Goal: Information Seeking & Learning: Learn about a topic

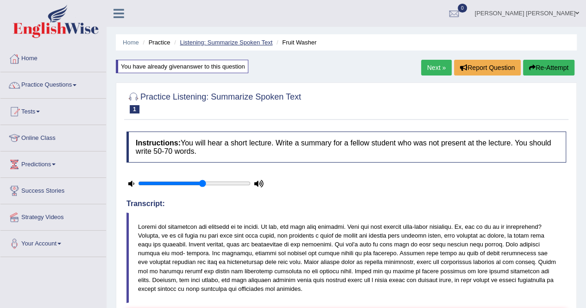
click at [199, 43] on link "Listening: Summarize Spoken Text" at bounding box center [226, 42] width 93 height 7
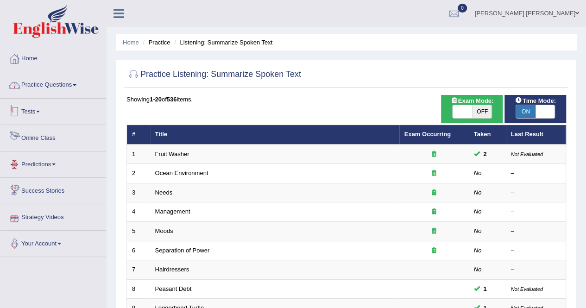
click at [52, 80] on link "Practice Questions" at bounding box center [53, 83] width 106 height 23
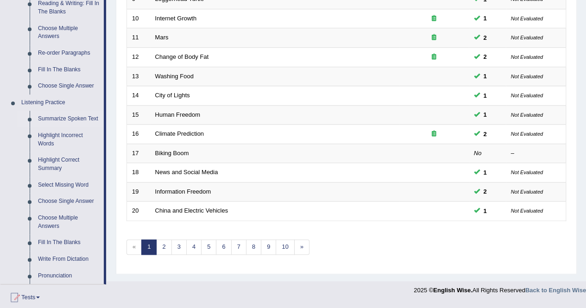
scroll to position [325, 0]
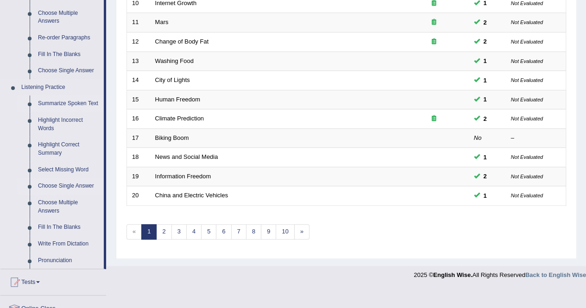
click at [69, 185] on link "Choose Single Answer" at bounding box center [69, 186] width 70 height 17
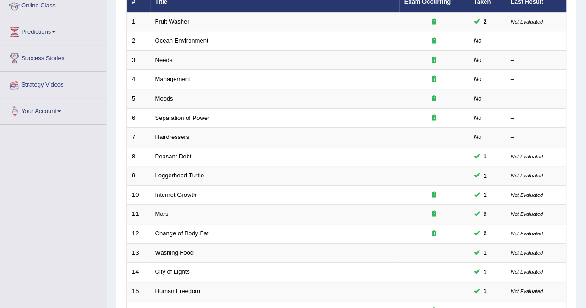
scroll to position [129, 0]
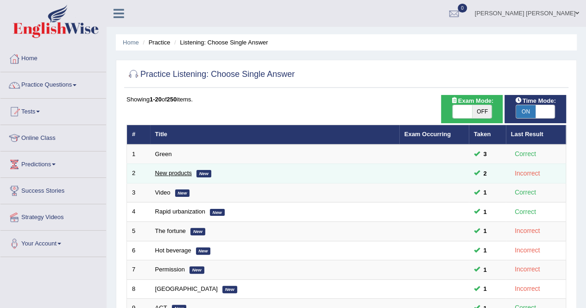
click at [166, 170] on link "New products" at bounding box center [173, 173] width 37 height 7
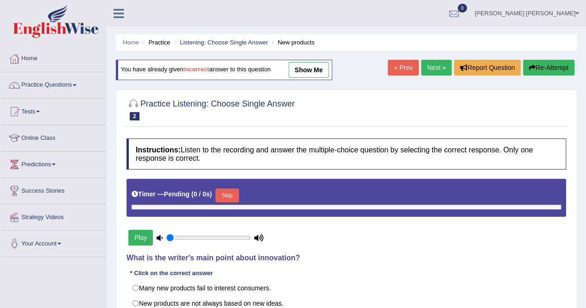
type input "0.6"
click at [311, 70] on link "show me" at bounding box center [309, 70] width 40 height 16
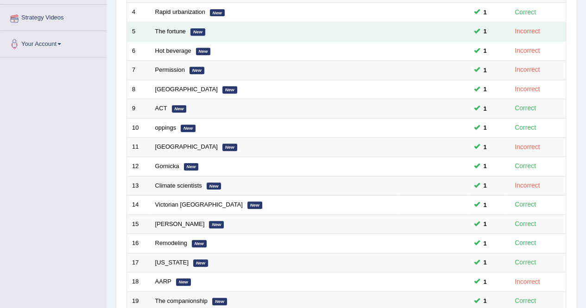
scroll to position [185, 0]
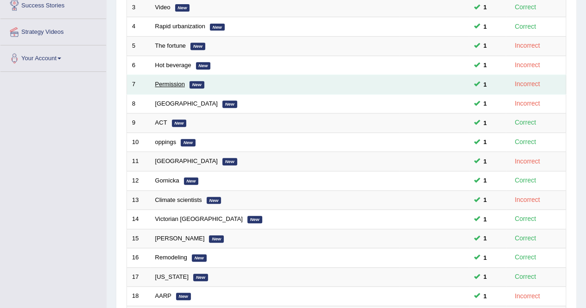
click at [168, 83] on link "Permission" at bounding box center [170, 84] width 30 height 7
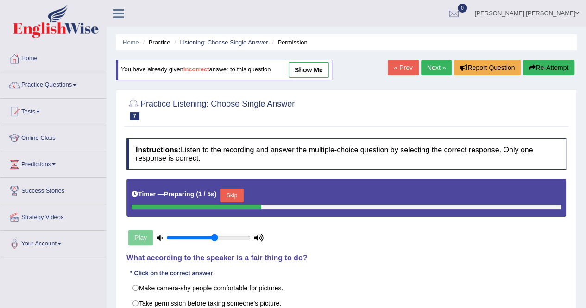
click at [238, 196] on button "Skip" at bounding box center [231, 196] width 23 height 14
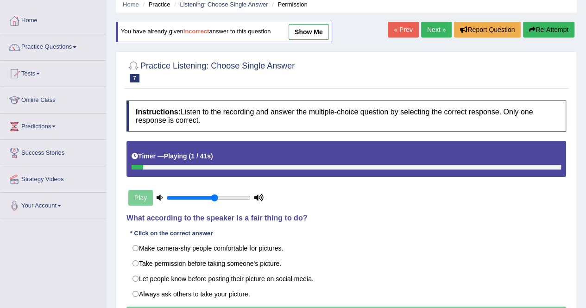
scroll to position [93, 0]
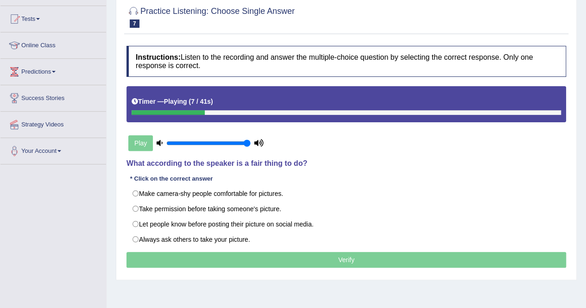
drag, startPoint x: 216, startPoint y: 143, endPoint x: 248, endPoint y: 142, distance: 32.0
type input "1"
click at [248, 142] on input "range" at bounding box center [208, 143] width 84 height 7
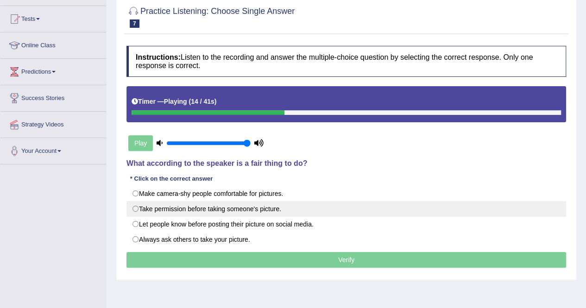
click at [368, 202] on label "Take permission before taking someone's picture." at bounding box center [347, 209] width 440 height 16
radio input "true"
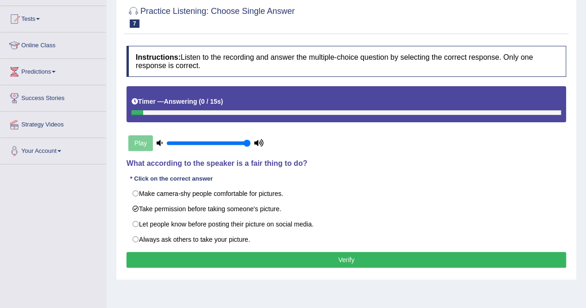
click at [277, 255] on button "Verify" at bounding box center [347, 260] width 440 height 16
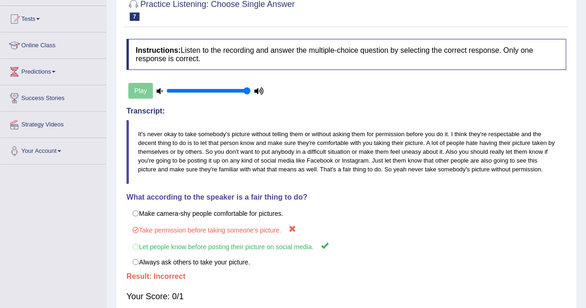
click at [277, 255] on label "Let people know before posting their picture on social media." at bounding box center [347, 246] width 440 height 17
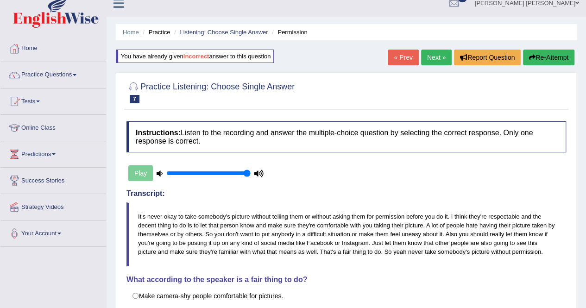
scroll to position [0, 0]
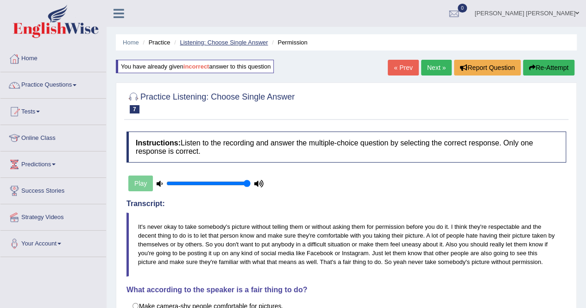
click at [193, 43] on link "Listening: Choose Single Answer" at bounding box center [224, 42] width 88 height 7
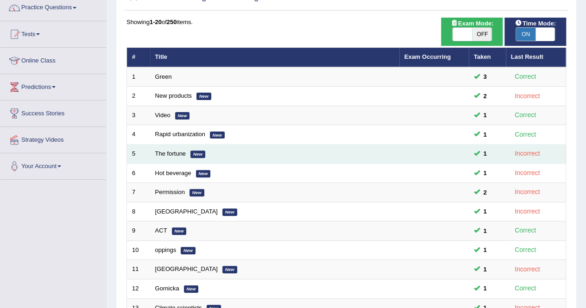
scroll to position [93, 0]
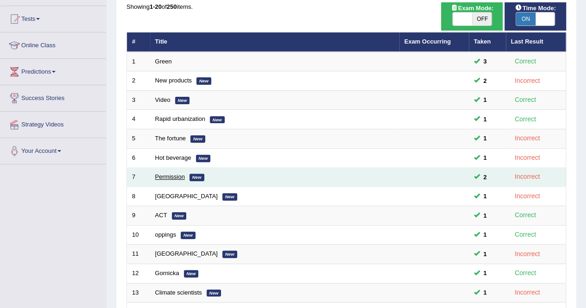
click at [161, 173] on link "Permission" at bounding box center [170, 176] width 30 height 7
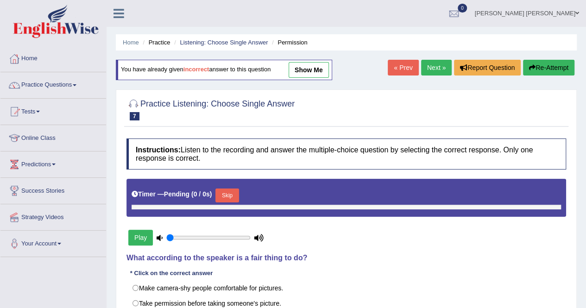
type input "1"
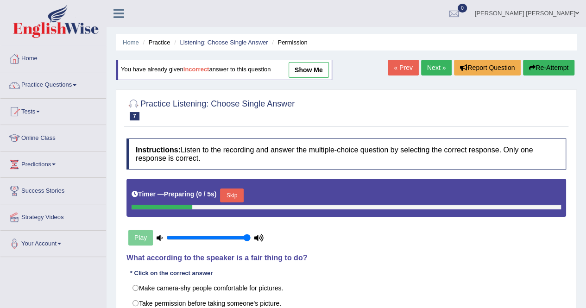
click at [233, 193] on button "Skip" at bounding box center [231, 196] width 23 height 14
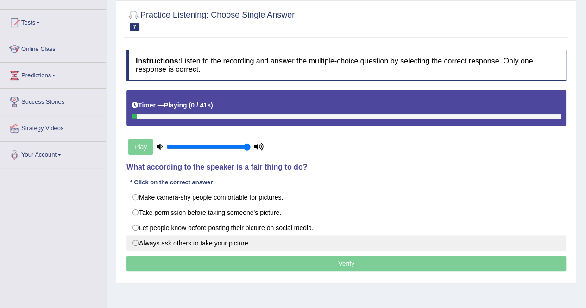
scroll to position [93, 0]
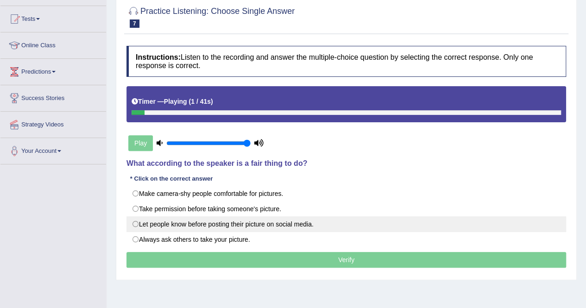
click at [203, 224] on label "Let people know before posting their picture on social media." at bounding box center [347, 225] width 440 height 16
radio input "true"
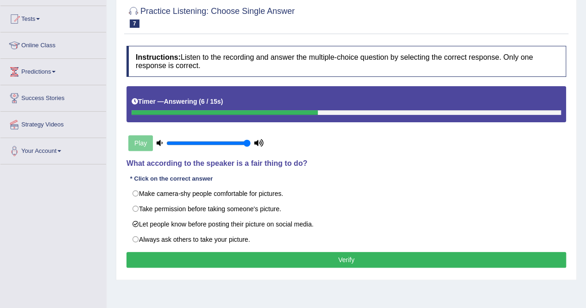
click at [201, 255] on button "Verify" at bounding box center [347, 260] width 440 height 16
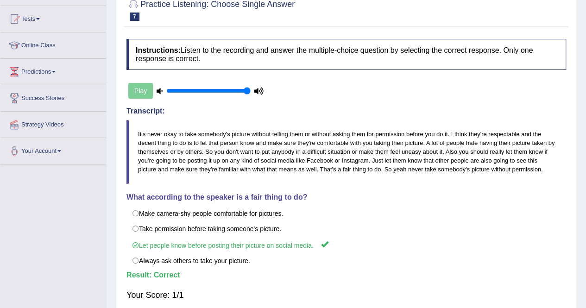
scroll to position [0, 0]
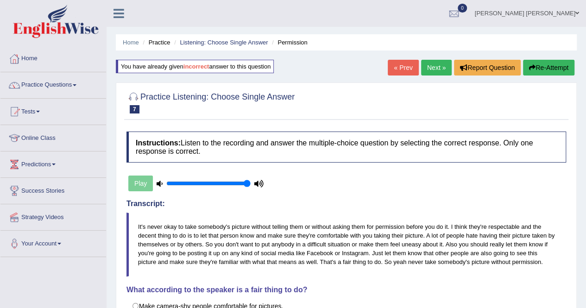
click at [164, 39] on li "Practice" at bounding box center [155, 42] width 30 height 9
click at [162, 42] on li "Practice" at bounding box center [155, 42] width 30 height 9
click at [63, 79] on link "Practice Questions" at bounding box center [53, 83] width 106 height 23
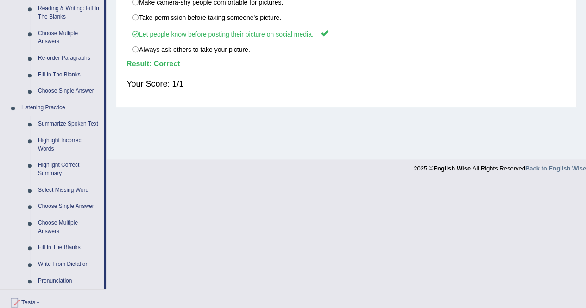
scroll to position [325, 0]
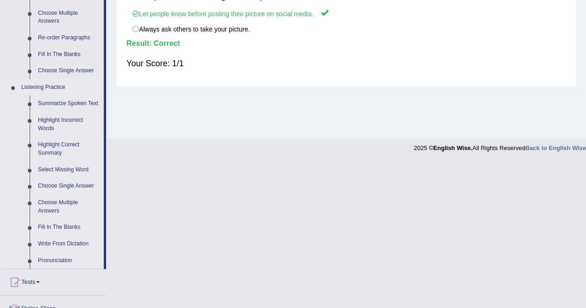
click at [57, 228] on link "Fill In The Blanks" at bounding box center [69, 227] width 70 height 17
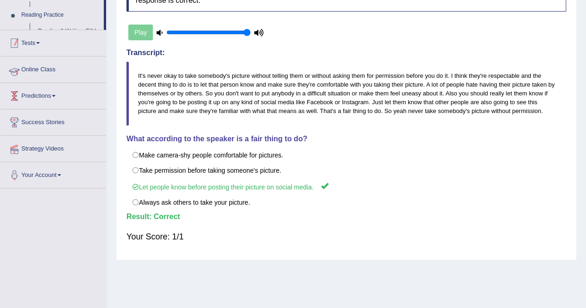
scroll to position [134, 0]
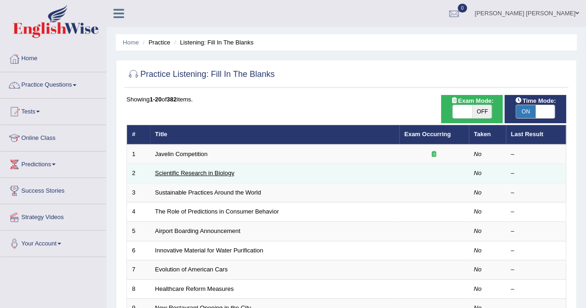
click at [191, 173] on link "Scientific Research in Biology" at bounding box center [194, 173] width 79 height 7
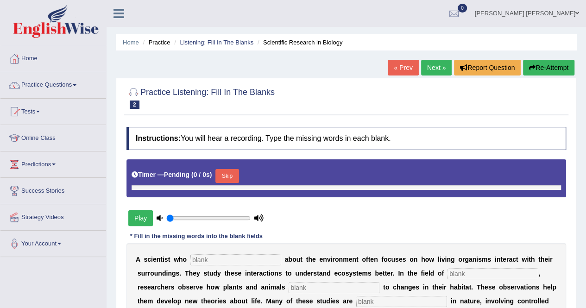
type input "1"
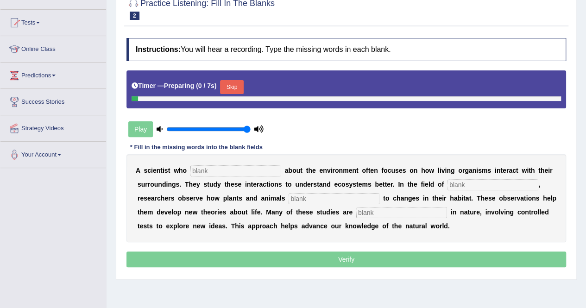
scroll to position [93, 0]
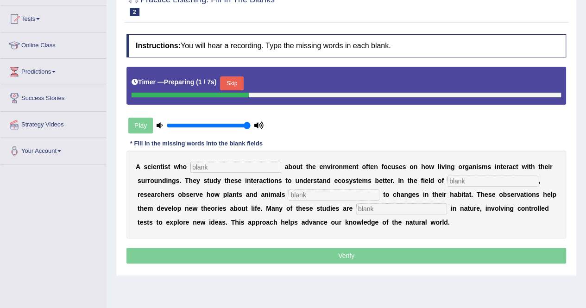
click at [213, 168] on input "text" at bounding box center [236, 167] width 91 height 11
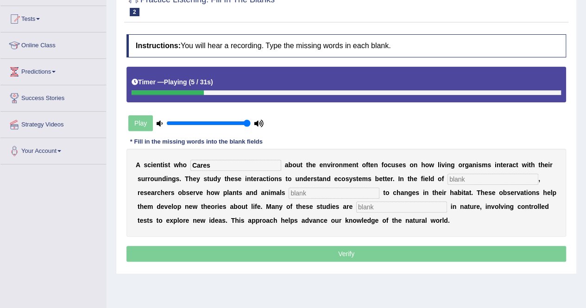
type input "Cares"
click at [464, 180] on input "text" at bounding box center [493, 179] width 91 height 11
type input "biology"
click at [289, 190] on input "text" at bounding box center [334, 193] width 91 height 11
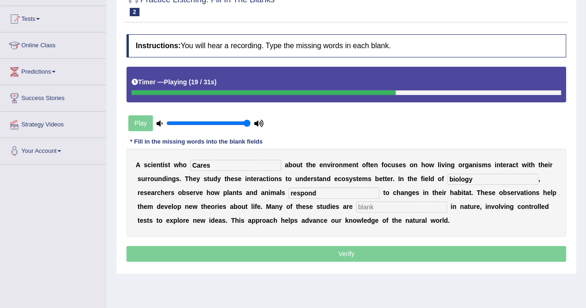
type input "respond"
click at [357, 203] on input "text" at bounding box center [402, 207] width 91 height 11
type input "experimental"
click at [191, 167] on input "Cares" at bounding box center [236, 165] width 91 height 11
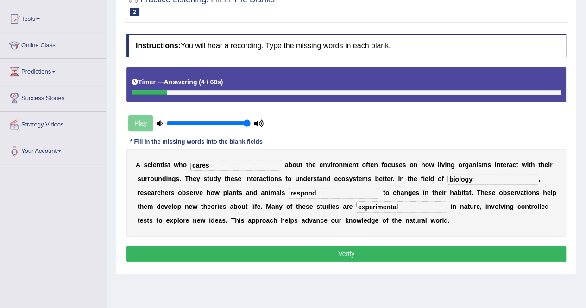
type input "cares"
click at [290, 246] on button "Verify" at bounding box center [347, 254] width 440 height 16
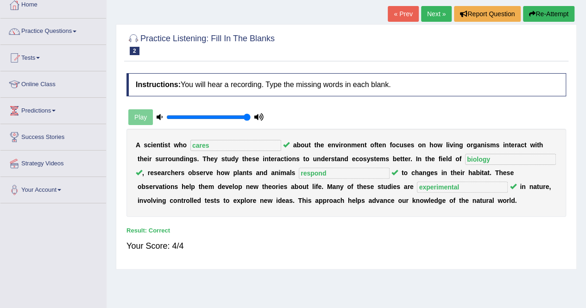
scroll to position [0, 0]
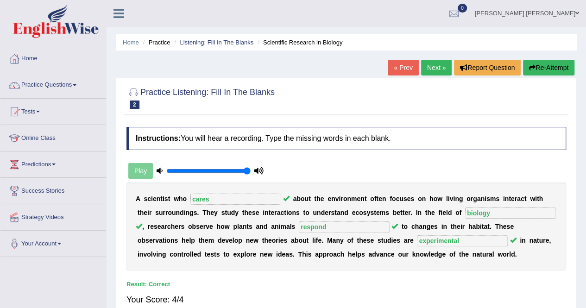
click at [437, 62] on link "Next »" at bounding box center [436, 68] width 31 height 16
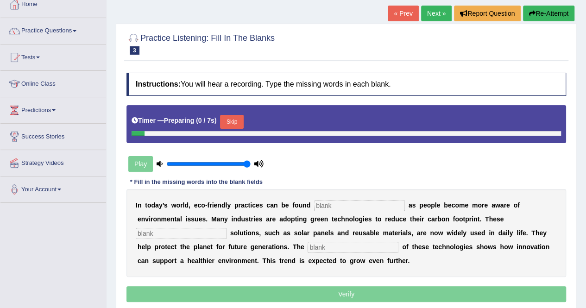
scroll to position [93, 0]
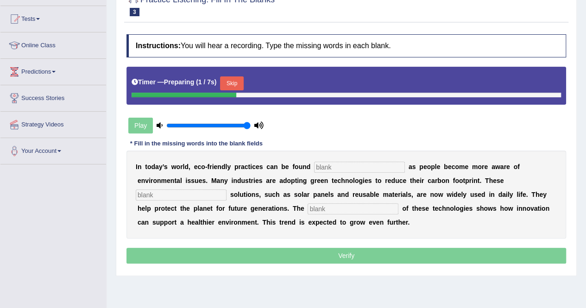
click at [344, 165] on input "text" at bounding box center [359, 167] width 91 height 11
click at [236, 83] on button "Skip" at bounding box center [231, 83] width 23 height 14
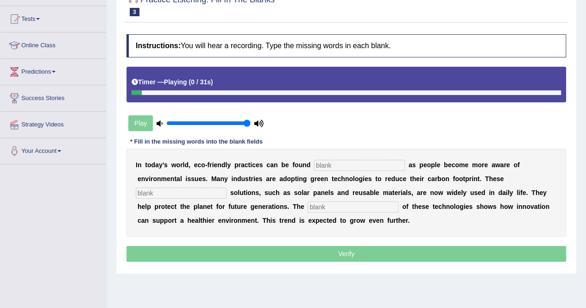
click at [350, 165] on input "text" at bounding box center [359, 165] width 91 height 11
type input "everywhere"
click at [227, 188] on input "text" at bounding box center [181, 193] width 91 height 11
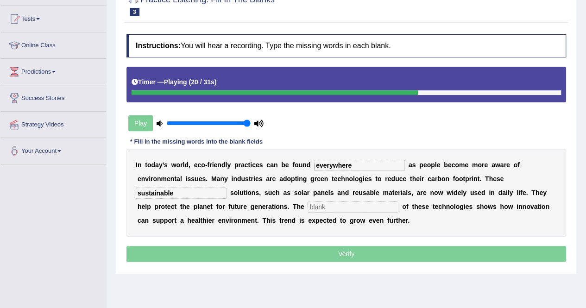
type input "sustainable"
click at [308, 204] on input "text" at bounding box center [353, 207] width 91 height 11
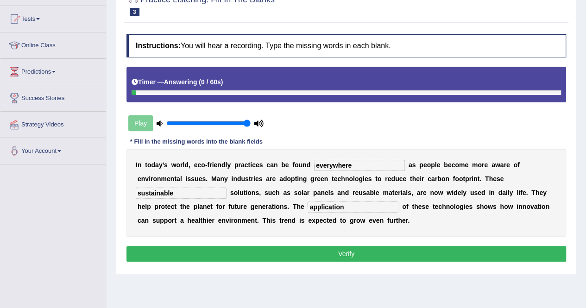
type input "application"
click at [308, 254] on button "Verify" at bounding box center [347, 254] width 440 height 16
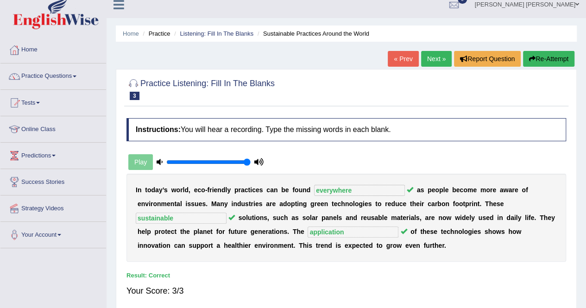
scroll to position [0, 0]
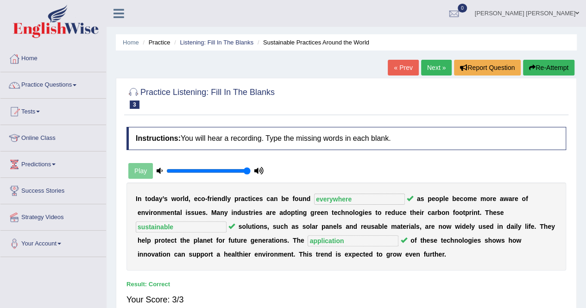
click at [430, 68] on link "Next »" at bounding box center [436, 68] width 31 height 16
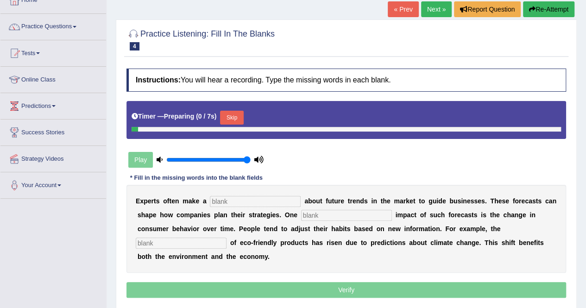
scroll to position [93, 0]
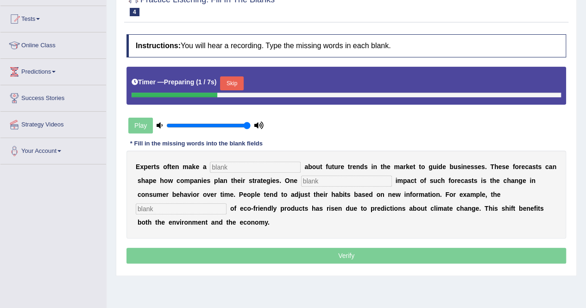
click at [241, 165] on input "text" at bounding box center [255, 167] width 91 height 11
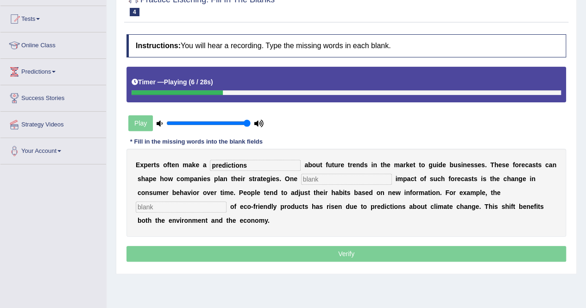
type input "predictions"
click at [331, 177] on input "text" at bounding box center [346, 179] width 91 height 11
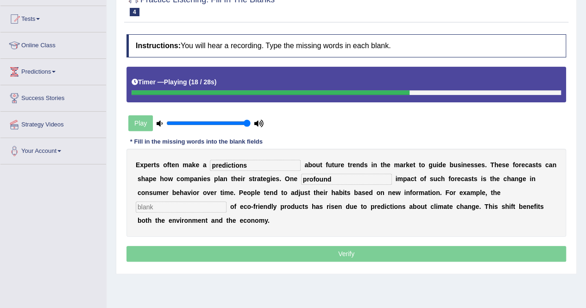
type input "profound"
click at [227, 202] on input "text" at bounding box center [181, 207] width 91 height 11
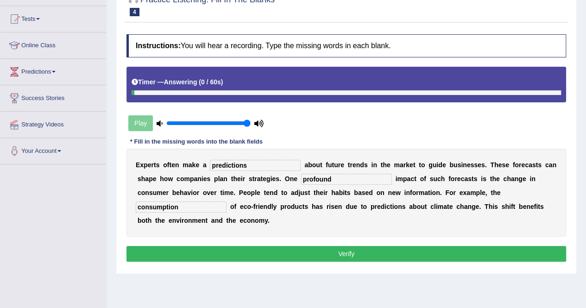
type input "consumption"
click at [426, 246] on button "Verify" at bounding box center [347, 254] width 440 height 16
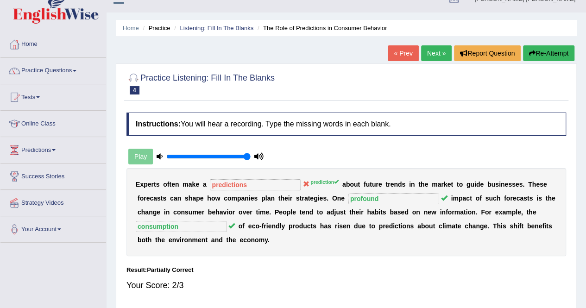
scroll to position [0, 0]
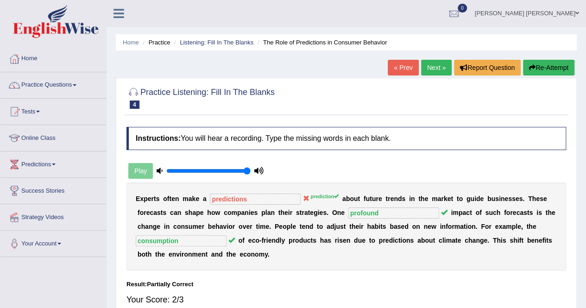
click at [428, 73] on link "Next »" at bounding box center [436, 68] width 31 height 16
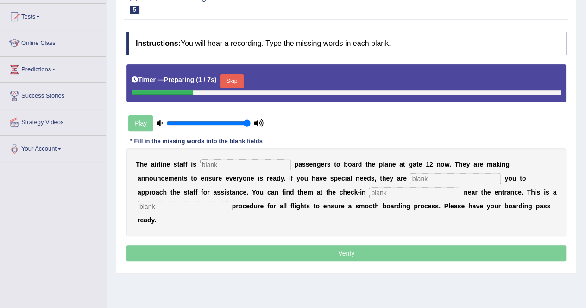
scroll to position [46, 0]
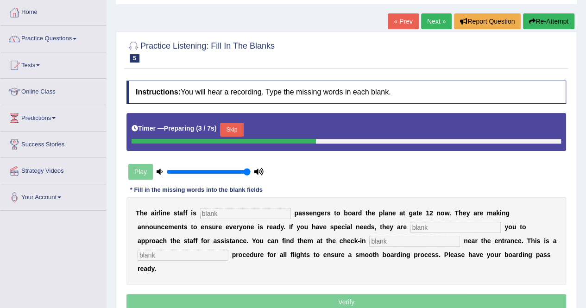
click at [233, 127] on button "Skip" at bounding box center [231, 130] width 23 height 14
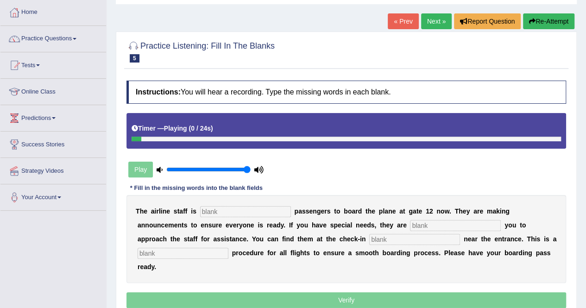
click at [231, 210] on input "text" at bounding box center [245, 211] width 91 height 11
type input "inviting"
click at [410, 223] on input "text" at bounding box center [455, 225] width 91 height 11
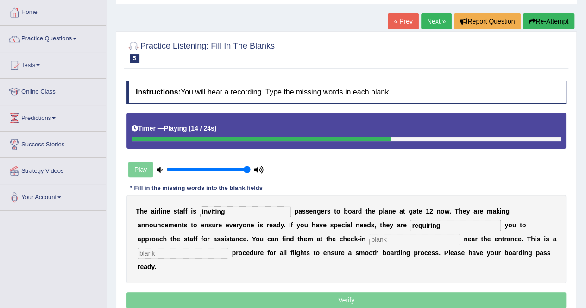
type input "requiring"
click at [291, 244] on div "T h e a i r l i n e s t a f f i s inviting p a s s e n g e r s t o b o a r d t …" at bounding box center [347, 239] width 440 height 88
click at [369, 241] on input "text" at bounding box center [414, 239] width 91 height 11
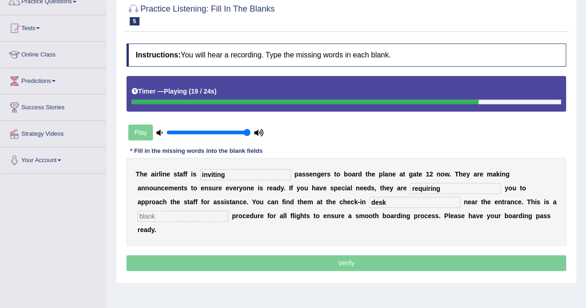
scroll to position [93, 0]
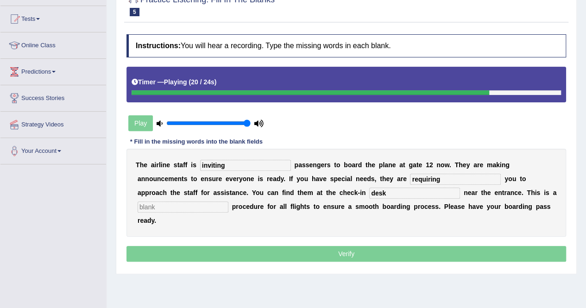
type input "desk"
click at [229, 202] on input "text" at bounding box center [183, 207] width 91 height 11
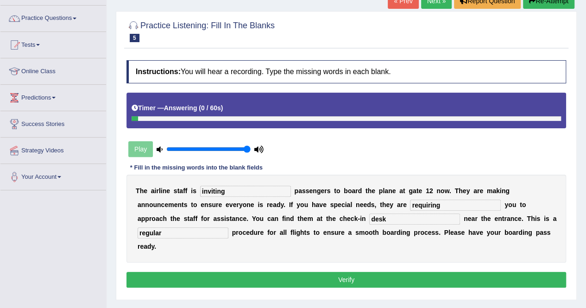
type input "regular"
click at [375, 272] on button "Verify" at bounding box center [347, 280] width 440 height 16
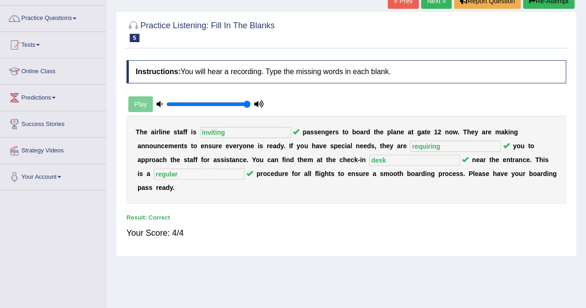
click at [427, 3] on link "Next »" at bounding box center [436, 1] width 31 height 16
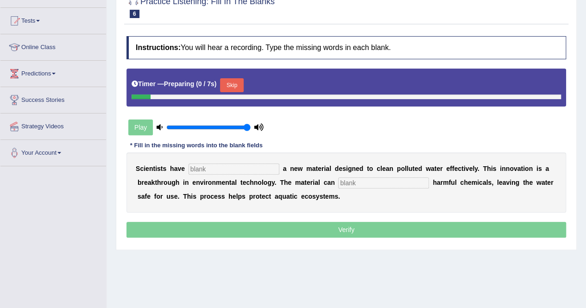
scroll to position [139, 0]
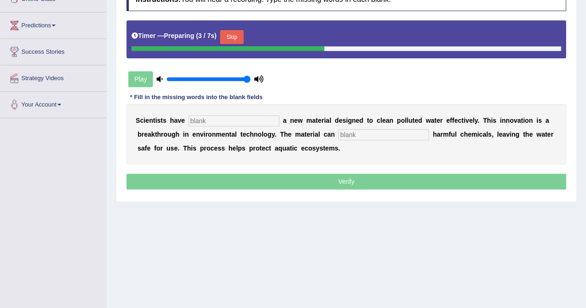
click at [225, 119] on input "text" at bounding box center [234, 120] width 91 height 11
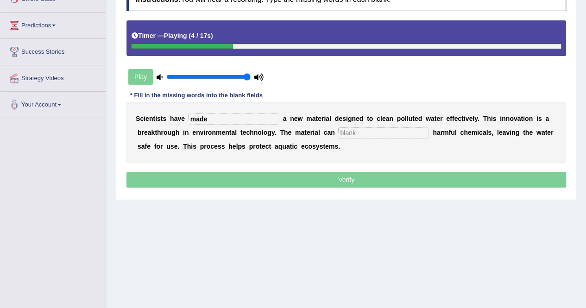
type input "made"
click at [338, 132] on input "text" at bounding box center [383, 132] width 91 height 11
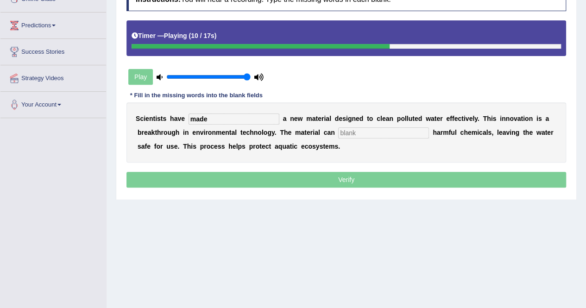
type input "o"
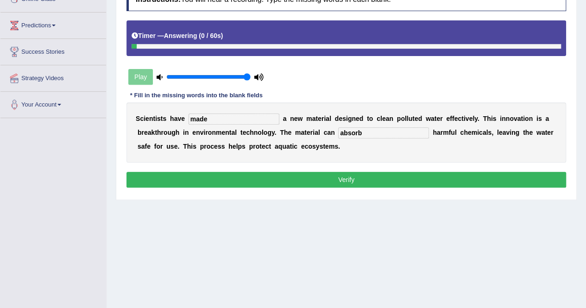
type input "absorb"
click at [349, 178] on button "Verify" at bounding box center [347, 180] width 440 height 16
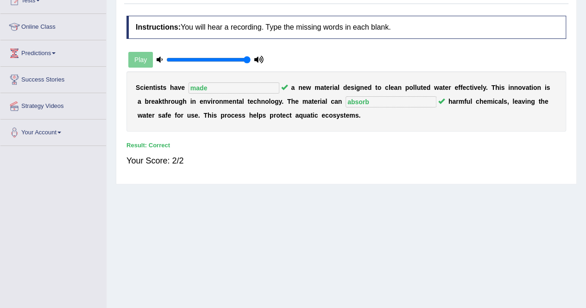
scroll to position [46, 0]
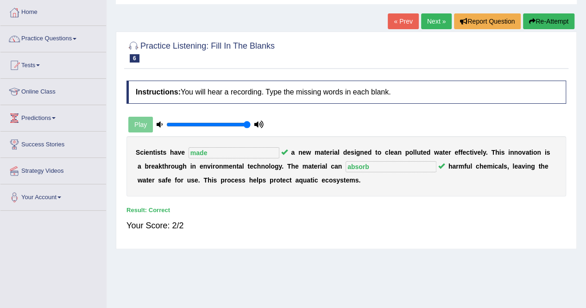
click at [430, 20] on link "Next »" at bounding box center [436, 21] width 31 height 16
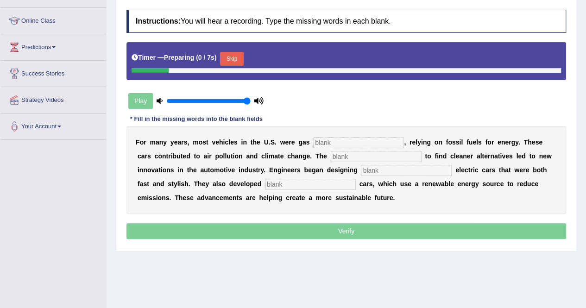
scroll to position [139, 0]
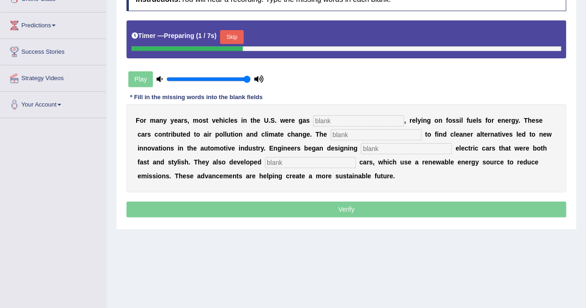
click at [347, 119] on input "text" at bounding box center [358, 120] width 91 height 11
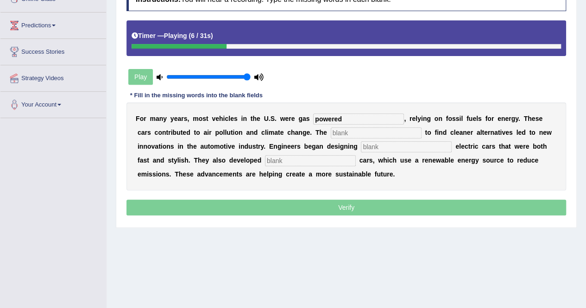
type input "powered"
click at [345, 133] on input "text" at bounding box center [376, 132] width 91 height 11
type input "urgency"
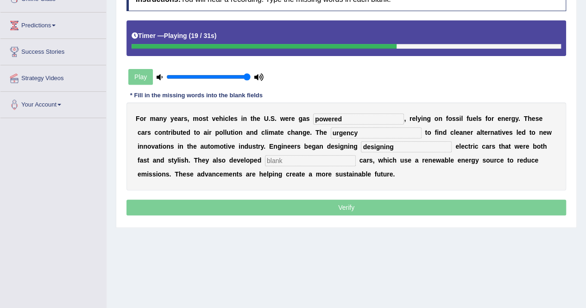
type input "designing"
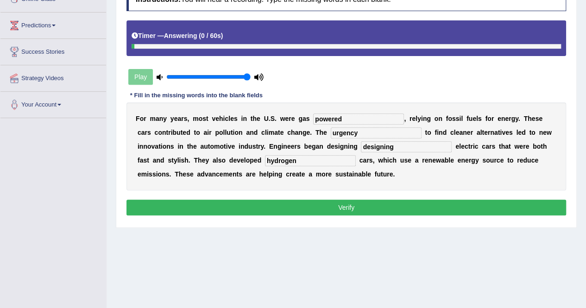
type input "hydrogen"
click at [336, 204] on button "Verify" at bounding box center [347, 208] width 440 height 16
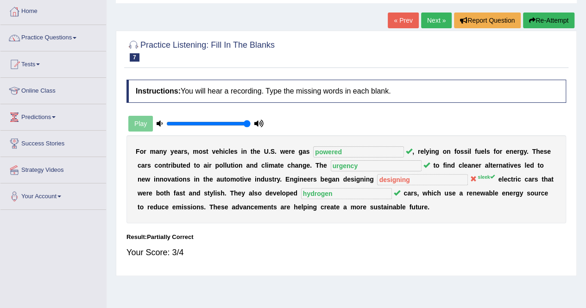
scroll to position [0, 0]
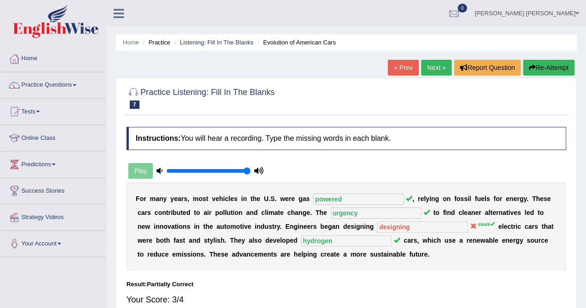
click at [425, 65] on link "Next »" at bounding box center [436, 68] width 31 height 16
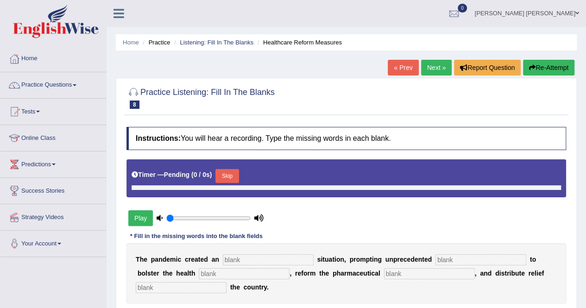
type input "1"
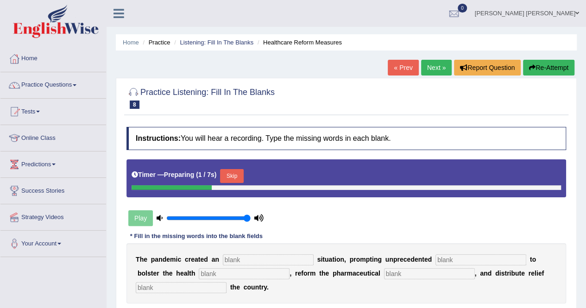
click at [234, 170] on button "Skip" at bounding box center [231, 176] width 23 height 14
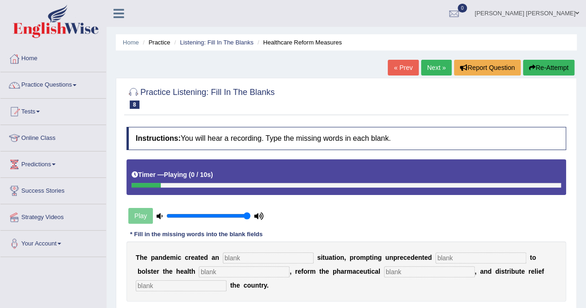
click at [248, 260] on input "text" at bounding box center [268, 258] width 91 height 11
type input "urgent"
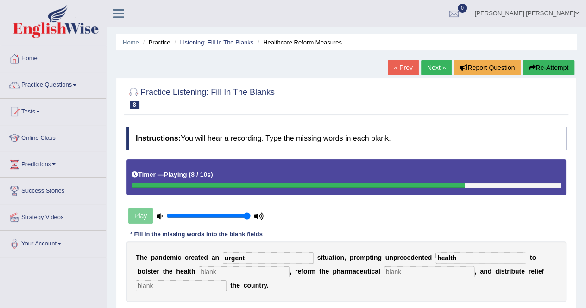
type input "health"
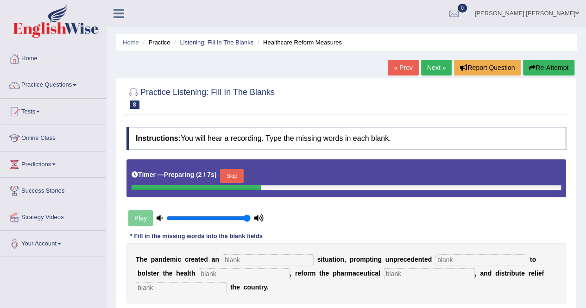
click at [262, 260] on input "text" at bounding box center [268, 260] width 91 height 11
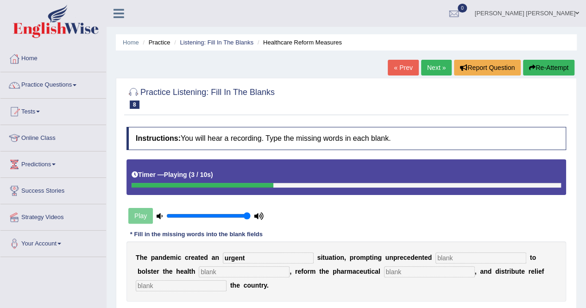
type input "urgent"
type input "contribution"
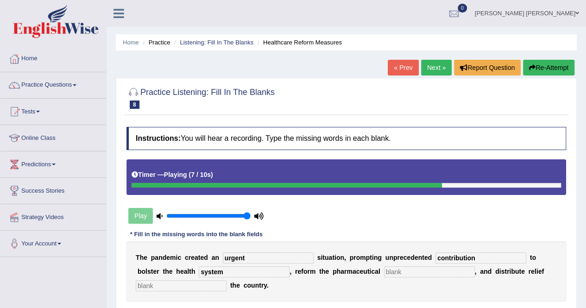
type input "system"
type input "secgor"
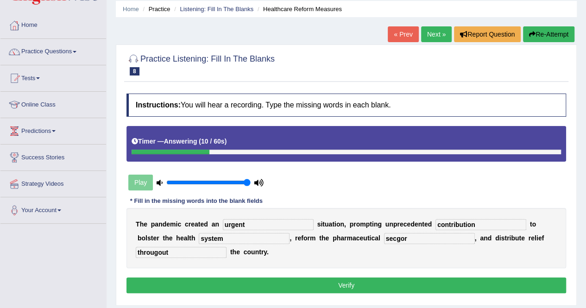
scroll to position [93, 0]
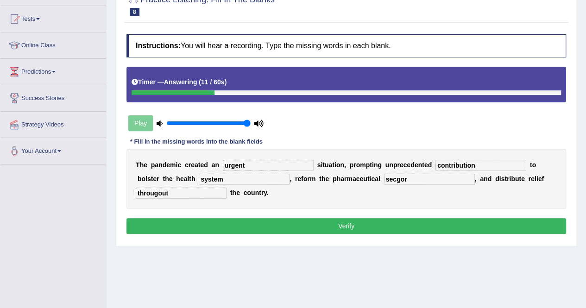
type input "througout"
click at [279, 221] on button "Verify" at bounding box center [347, 226] width 440 height 16
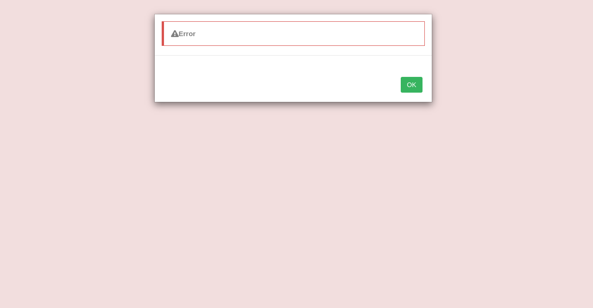
click at [414, 79] on button "OK" at bounding box center [411, 85] width 21 height 16
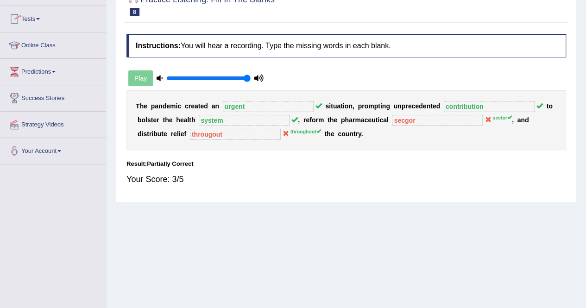
click at [39, 17] on link "Tests" at bounding box center [53, 17] width 106 height 23
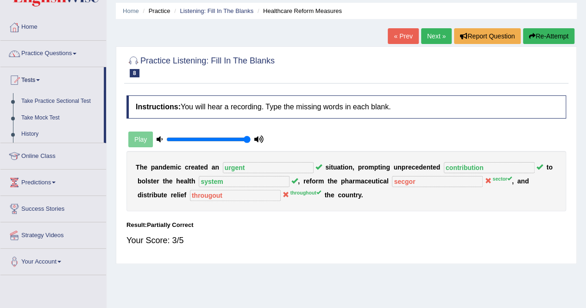
scroll to position [0, 0]
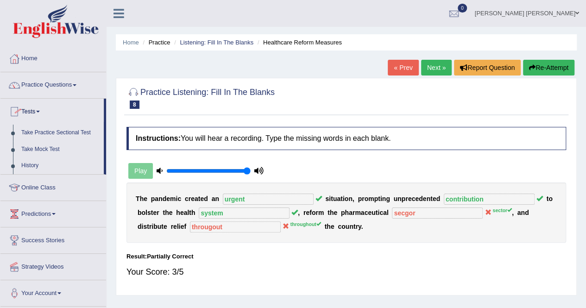
click at [70, 83] on link "Practice Questions" at bounding box center [53, 83] width 106 height 23
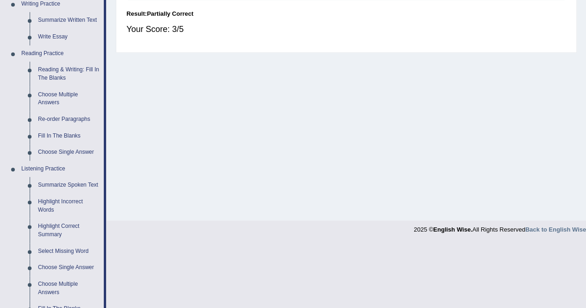
scroll to position [235, 0]
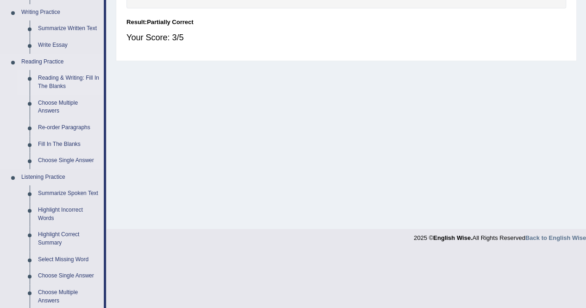
click at [75, 77] on link "Reading & Writing: Fill In The Blanks" at bounding box center [69, 82] width 70 height 25
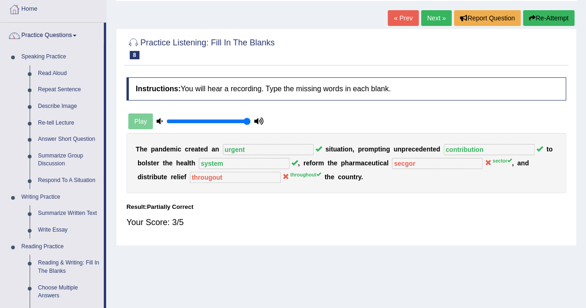
scroll to position [48, 0]
